Goal: Task Accomplishment & Management: Manage account settings

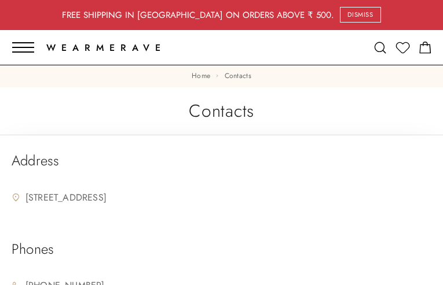
type input "CthqrHyuDdcFgaUs"
type input "[EMAIL_ADDRESS][DOMAIN_NAME]"
type input "xJVHVwVJWWTsTHw"
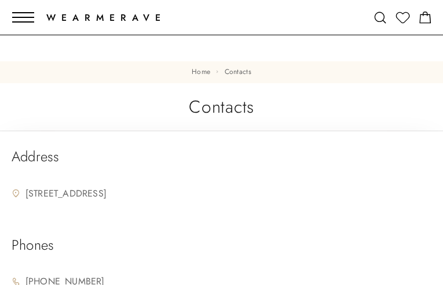
type input "WwuxIgiMUbJVig"
type input "PnGbnoPbB"
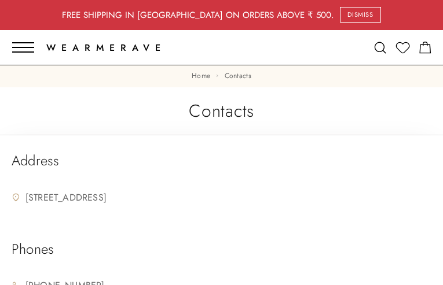
type input "DFbRqxjGy"
type input "[EMAIL_ADDRESS][DOMAIN_NAME]"
type input "jJSreBwJTM"
